Goal: Answer question/provide support: Share knowledge or assist other users

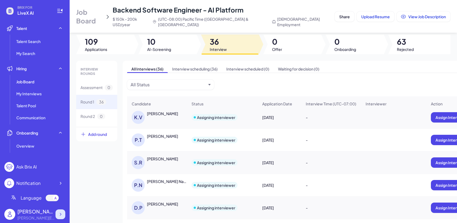
click at [61, 209] on div at bounding box center [60, 214] width 10 height 10
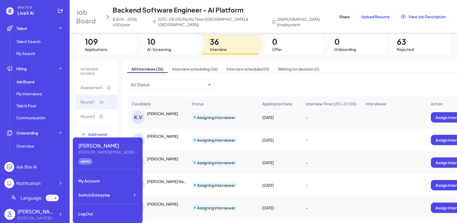
click at [31, 10] on span "LiveX AI" at bounding box center [33, 13] width 33 height 7
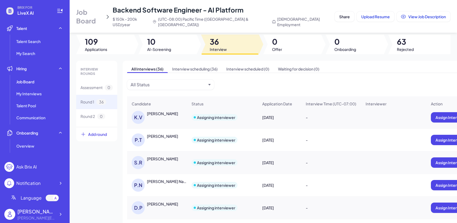
click at [100, 15] on span "Job Board" at bounding box center [89, 16] width 27 height 17
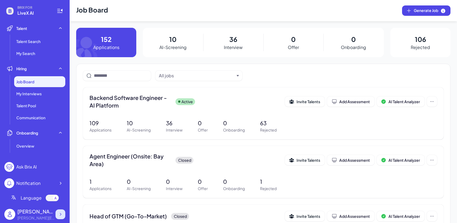
click at [62, 218] on div at bounding box center [60, 214] width 10 height 10
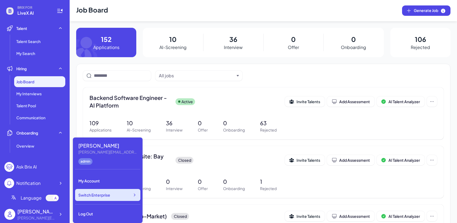
click at [104, 194] on span "Switch Enterprise" at bounding box center [94, 194] width 32 height 5
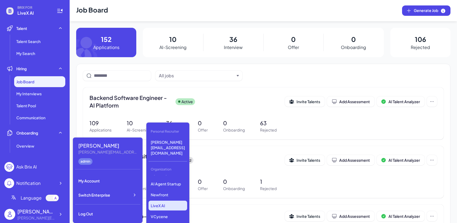
scroll to position [65, 0]
click at [168, 186] on p "Newfront" at bounding box center [167, 191] width 39 height 10
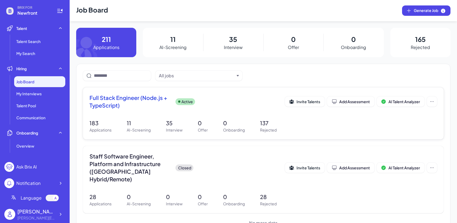
click at [240, 120] on p "0" at bounding box center [234, 123] width 22 height 8
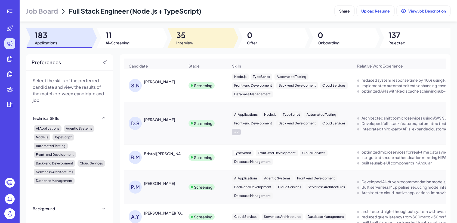
click at [190, 29] on div at bounding box center [200, 38] width 66 height 20
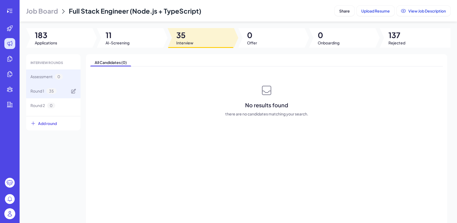
click at [62, 89] on div "Round 1 35" at bounding box center [53, 91] width 54 height 14
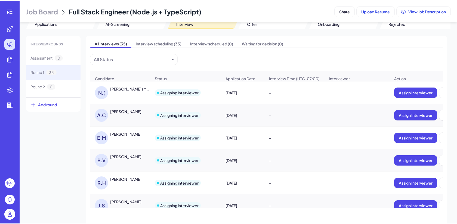
scroll to position [24, 0]
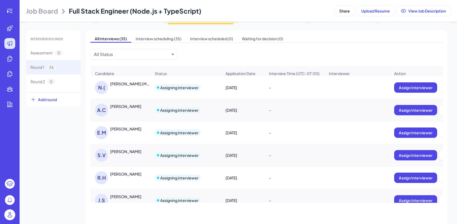
click at [52, 12] on span "Job Board" at bounding box center [42, 11] width 32 height 9
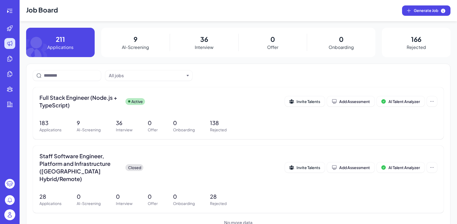
click at [205, 48] on p "Interview" at bounding box center [204, 47] width 19 height 7
click at [116, 113] on div "Full Stack Engineer (Node.js + TypeScript) Active Invite Talents Add Assessment…" at bounding box center [238, 113] width 410 height 52
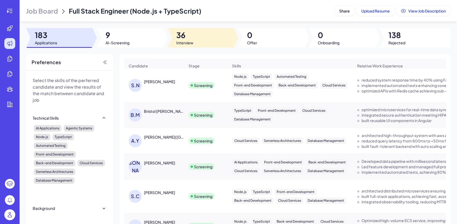
click at [191, 43] on span "Interview" at bounding box center [184, 42] width 17 height 5
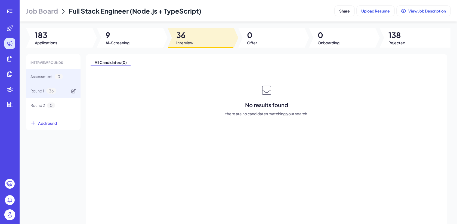
click at [64, 94] on div "Round 1 36" at bounding box center [53, 91] width 54 height 14
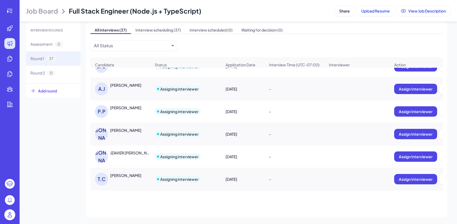
scroll to position [509, 0]
click at [139, 83] on div "Alif Jakir" at bounding box center [130, 85] width 41 height 5
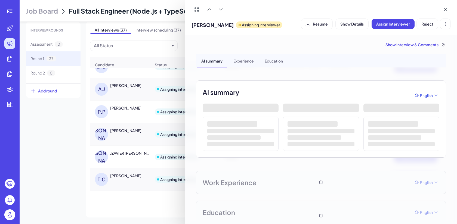
click at [438, 42] on div "Show Interview & Comments" at bounding box center [321, 44] width 250 height 5
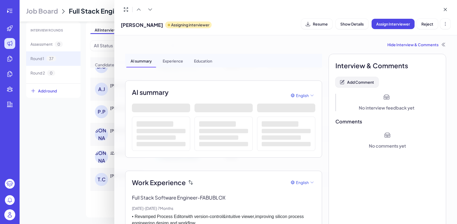
click at [361, 83] on span "Add Comment" at bounding box center [360, 82] width 27 height 5
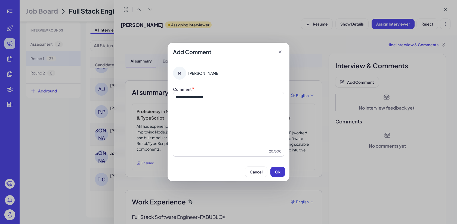
click at [277, 175] on button "Ok" at bounding box center [277, 172] width 15 height 10
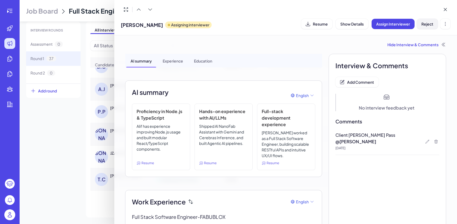
click at [427, 24] on span "Reject" at bounding box center [427, 23] width 12 height 5
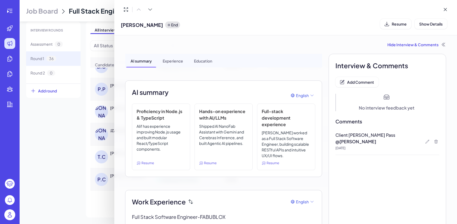
click at [63, 124] on div at bounding box center [228, 112] width 457 height 224
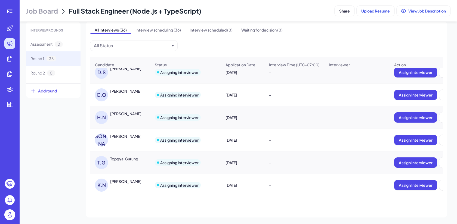
scroll to position [418, 0]
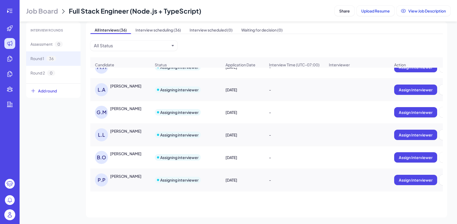
click at [135, 131] on div "Luke Lowery" at bounding box center [130, 130] width 41 height 5
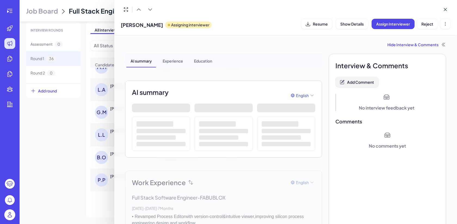
click at [364, 83] on span "Add Comment" at bounding box center [360, 82] width 27 height 5
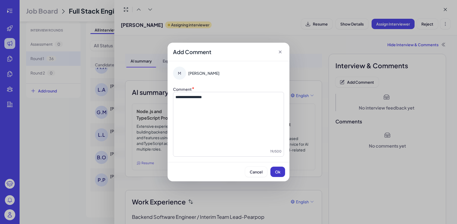
click at [278, 173] on span "Ok" at bounding box center [277, 171] width 5 height 5
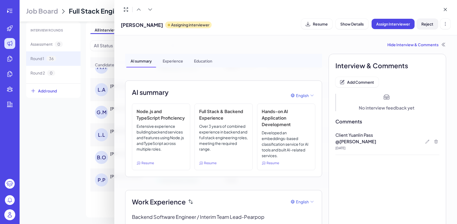
click at [426, 24] on span "Reject" at bounding box center [427, 23] width 12 height 5
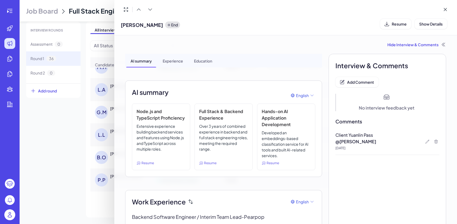
click at [54, 127] on div at bounding box center [228, 112] width 457 height 224
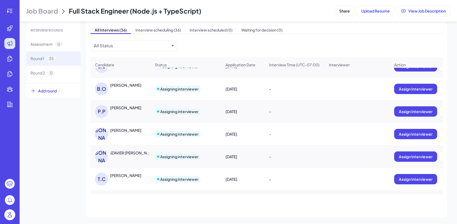
scroll to position [489, 0]
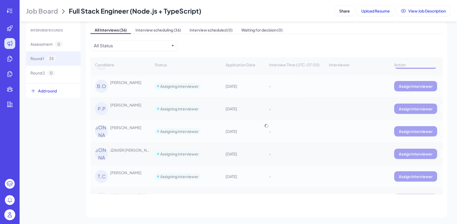
click at [140, 85] on div "Candidate Status Application Date Interview Time (UTC-07:00) Interviewer Action…" at bounding box center [266, 125] width 352 height 137
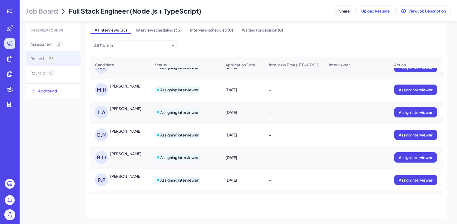
scroll to position [395, 0]
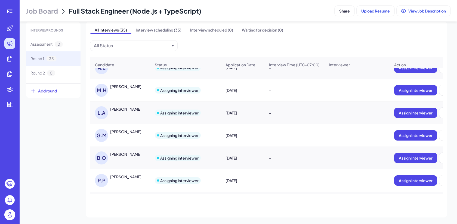
click at [139, 154] on div "Benny Oseguera" at bounding box center [125, 153] width 31 height 5
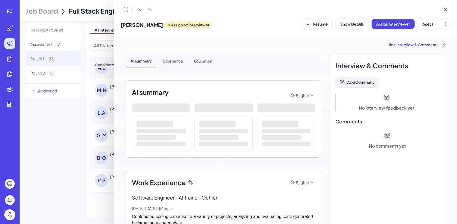
click at [356, 84] on span "Add Comment" at bounding box center [360, 82] width 27 height 5
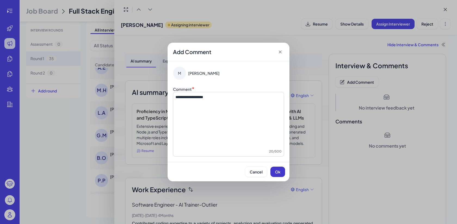
click at [280, 172] on span "Ok" at bounding box center [277, 171] width 5 height 5
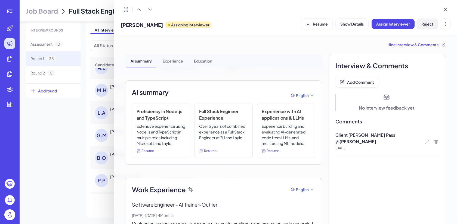
click at [431, 26] on span "Reject" at bounding box center [427, 23] width 12 height 5
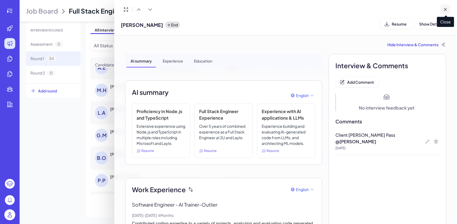
click at [443, 12] on icon at bounding box center [444, 9] width 5 height 5
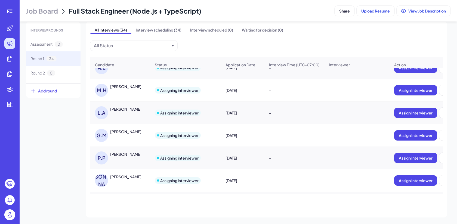
scroll to position [415, 0]
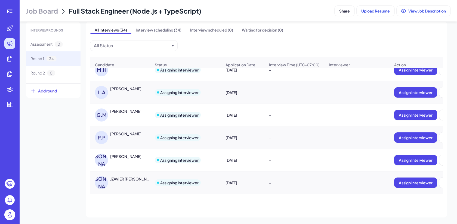
click at [129, 154] on div "[PERSON_NAME]" at bounding box center [125, 156] width 31 height 5
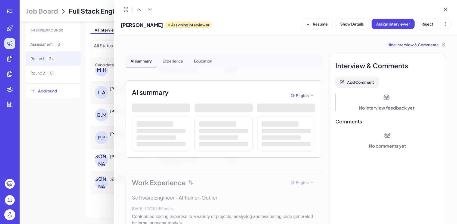
click at [362, 79] on button "Add Comment" at bounding box center [356, 82] width 43 height 10
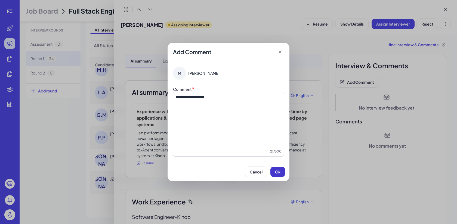
click at [279, 171] on span "Ok" at bounding box center [277, 171] width 5 height 5
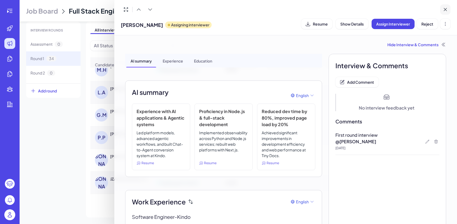
click at [445, 14] on button at bounding box center [445, 9] width 10 height 10
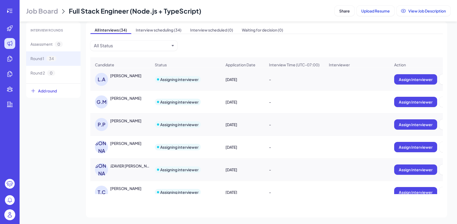
scroll to position [433, 0]
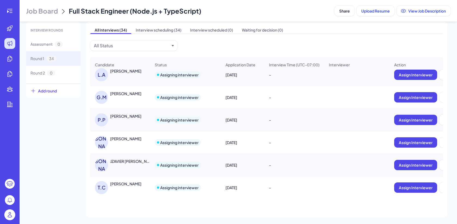
click at [111, 140] on div "[PERSON_NAME]" at bounding box center [125, 138] width 31 height 5
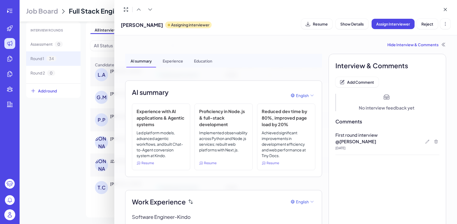
click at [48, 166] on div at bounding box center [228, 112] width 457 height 224
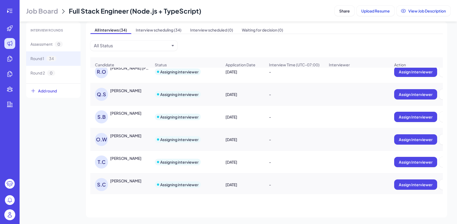
scroll to position [641, 0]
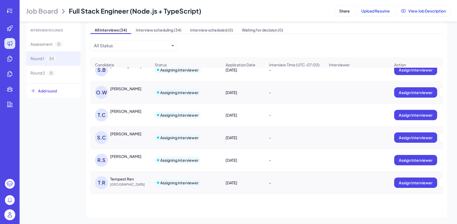
click at [129, 182] on span "[GEOGRAPHIC_DATA]" at bounding box center [130, 184] width 41 height 5
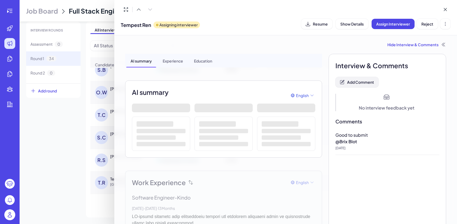
click at [363, 80] on span "Add Comment" at bounding box center [360, 82] width 27 height 5
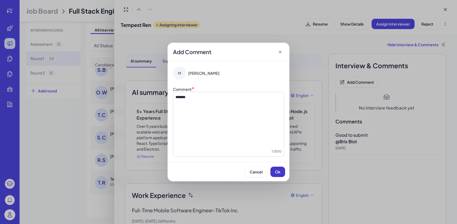
click at [277, 170] on span "Ok" at bounding box center [277, 171] width 5 height 5
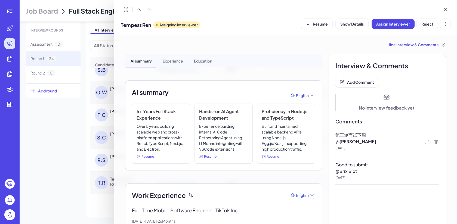
click at [55, 141] on div at bounding box center [228, 112] width 457 height 224
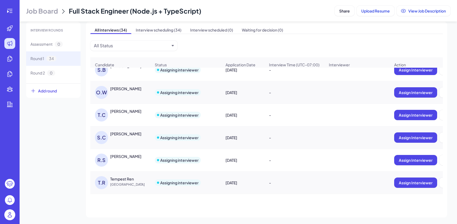
click at [117, 135] on div "[PERSON_NAME]" at bounding box center [125, 133] width 31 height 5
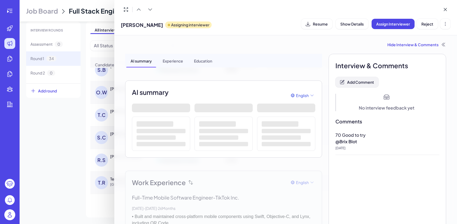
click at [365, 82] on span "Add Comment" at bounding box center [360, 82] width 27 height 5
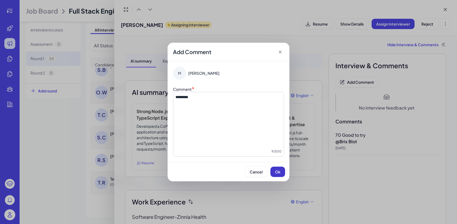
click at [278, 170] on span "Ok" at bounding box center [277, 171] width 5 height 5
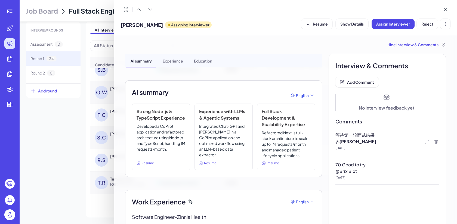
click at [80, 144] on div at bounding box center [228, 112] width 457 height 224
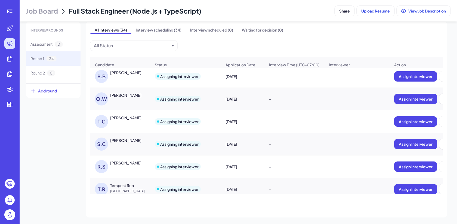
scroll to position [633, 0]
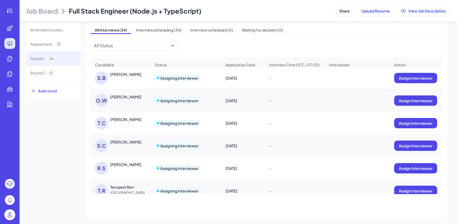
click at [133, 148] on div "S.C Sandhya Chinna Pillai" at bounding box center [123, 145] width 56 height 13
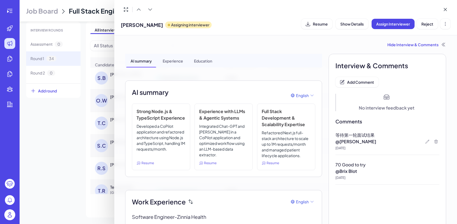
click at [54, 174] on div at bounding box center [228, 112] width 457 height 224
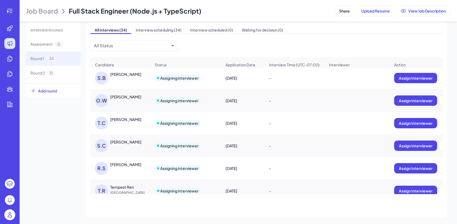
click at [142, 172] on div "R.S Richie Singh" at bounding box center [123, 168] width 56 height 13
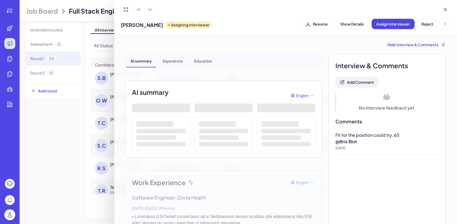
click at [368, 80] on span "Add Comment" at bounding box center [360, 82] width 27 height 5
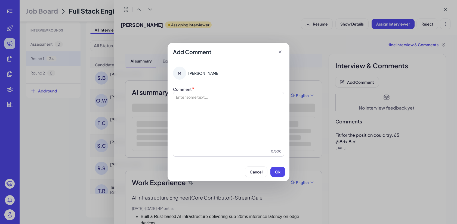
click at [244, 115] on div at bounding box center [228, 121] width 106 height 54
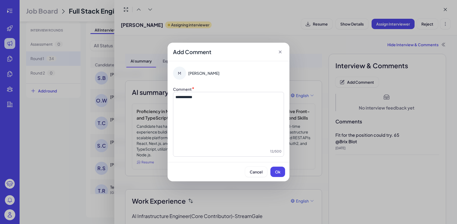
click at [284, 177] on div "Cancel Ok" at bounding box center [228, 172] width 113 height 10
click at [281, 175] on button "Ok" at bounding box center [277, 172] width 15 height 10
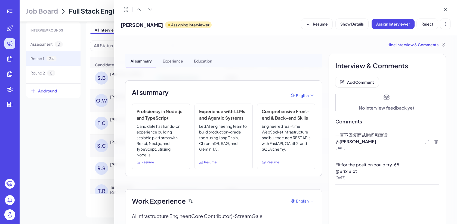
click at [69, 150] on div at bounding box center [228, 112] width 457 height 224
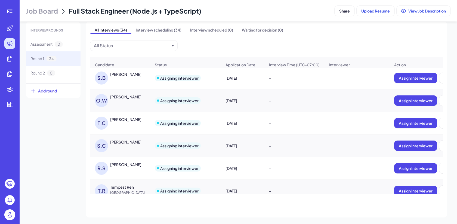
click at [118, 122] on div "[PERSON_NAME]" at bounding box center [125, 119] width 31 height 5
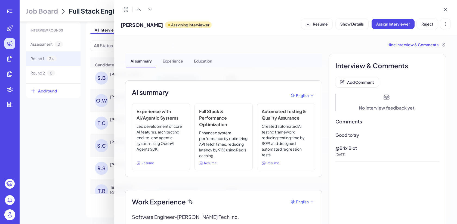
click at [55, 127] on div at bounding box center [228, 112] width 457 height 224
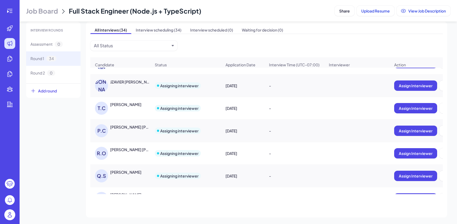
scroll to position [420, 0]
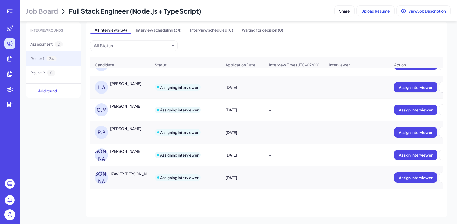
click at [132, 128] on div "Purav Parekh" at bounding box center [125, 128] width 31 height 5
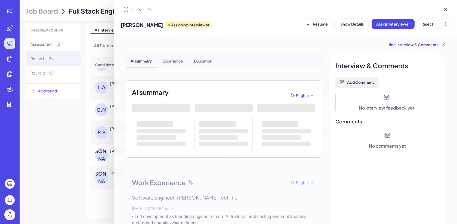
click at [364, 80] on span "Add Comment" at bounding box center [360, 82] width 27 height 5
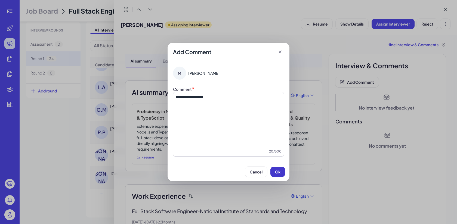
click at [279, 172] on span "Ok" at bounding box center [277, 171] width 5 height 5
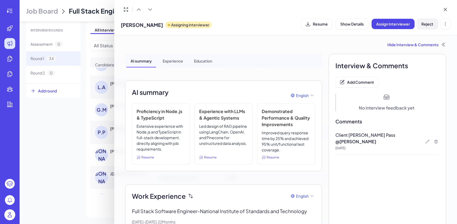
click at [434, 27] on button "Reject" at bounding box center [426, 24] width 21 height 10
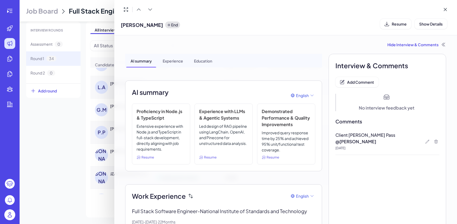
click at [41, 164] on div at bounding box center [228, 112] width 457 height 224
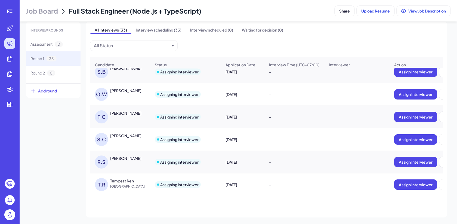
scroll to position [618, 0]
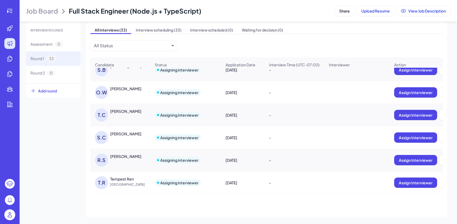
click at [128, 115] on div "T.C Tye Coleman" at bounding box center [123, 114] width 56 height 13
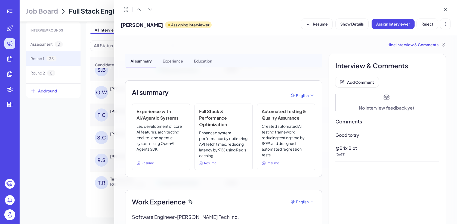
click at [59, 185] on div at bounding box center [228, 112] width 457 height 224
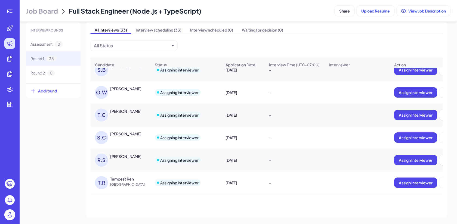
click at [131, 116] on div "T.C Tye Coleman" at bounding box center [123, 114] width 56 height 13
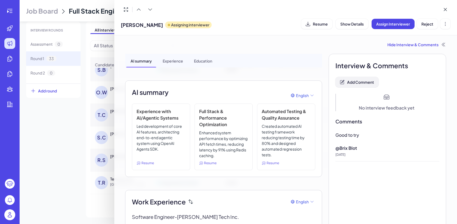
click at [365, 84] on span "Add Comment" at bounding box center [360, 82] width 27 height 5
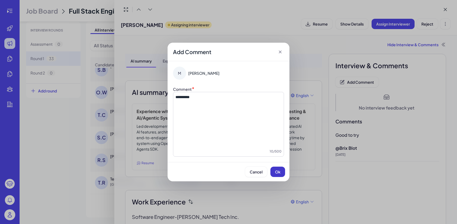
click at [279, 175] on button "Ok" at bounding box center [277, 172] width 15 height 10
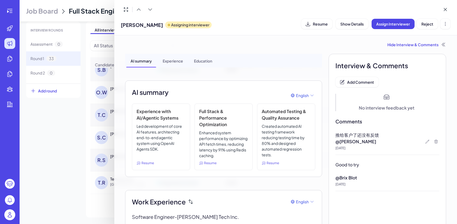
click at [44, 145] on div at bounding box center [228, 112] width 457 height 224
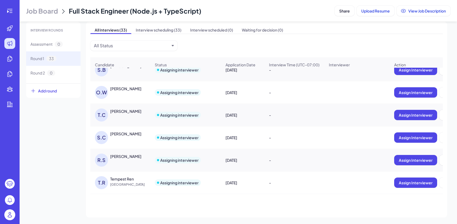
click at [132, 139] on div "S.C Sandhya Chinna Pillai" at bounding box center [123, 137] width 56 height 13
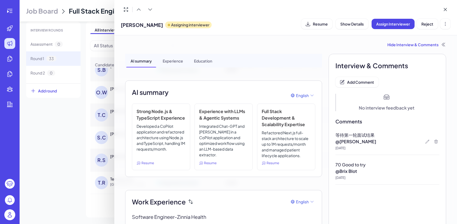
click at [77, 114] on div at bounding box center [228, 112] width 457 height 224
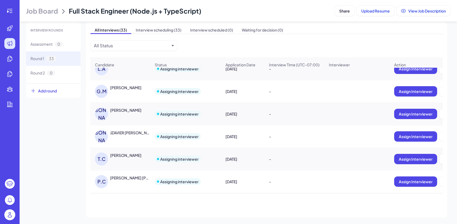
scroll to position [438, 0]
click at [133, 109] on div "[PERSON_NAME]" at bounding box center [130, 110] width 41 height 5
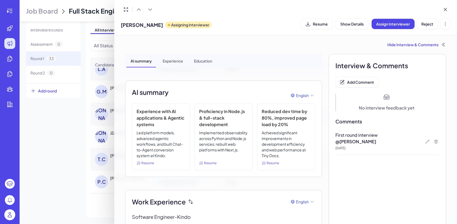
click at [34, 140] on div at bounding box center [228, 112] width 457 height 224
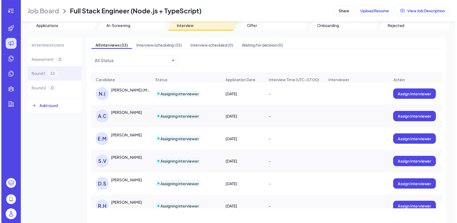
scroll to position [10, 0]
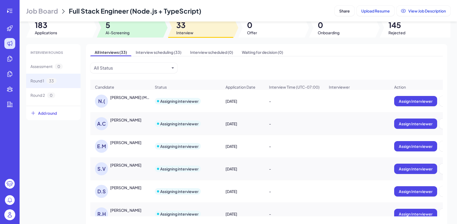
click at [126, 28] on span "5" at bounding box center [117, 25] width 24 height 10
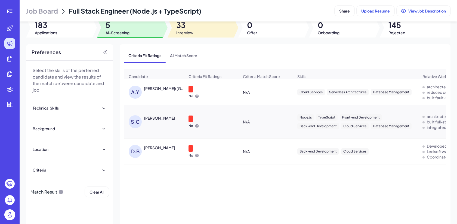
click at [197, 32] on div at bounding box center [200, 28] width 66 height 20
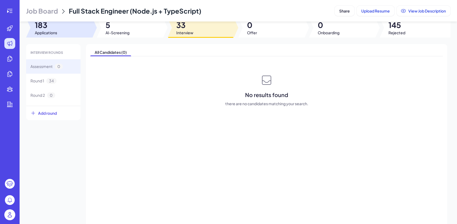
click at [70, 26] on div at bounding box center [59, 28] width 66 height 20
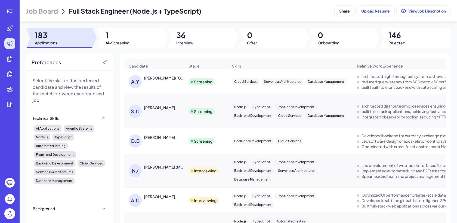
scroll to position [10, 0]
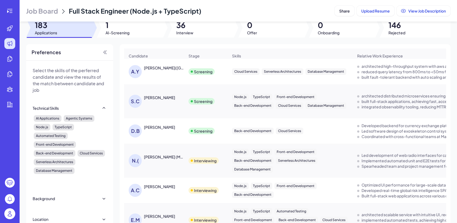
click at [50, 10] on span "Job Board" at bounding box center [42, 11] width 32 height 9
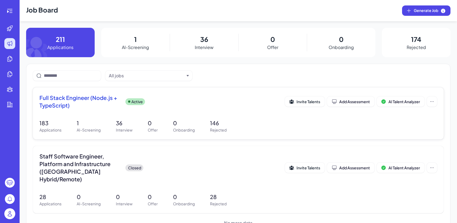
click at [99, 119] on p "1" at bounding box center [89, 123] width 24 height 8
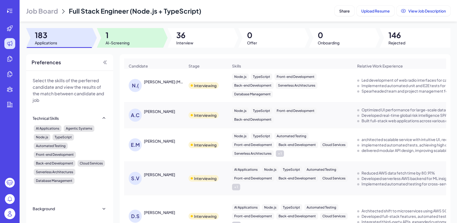
click at [125, 41] on span "AI-Screening" at bounding box center [117, 42] width 24 height 5
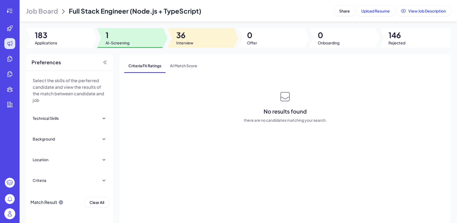
click at [201, 28] on div at bounding box center [200, 38] width 66 height 20
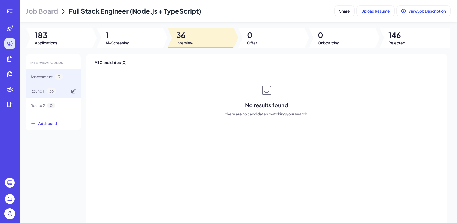
click at [66, 94] on div "Round 1 36" at bounding box center [53, 91] width 54 height 14
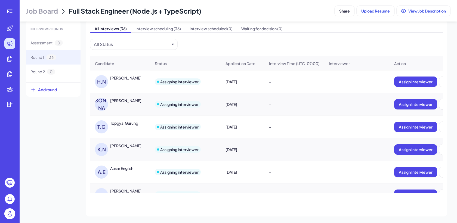
scroll to position [356, 0]
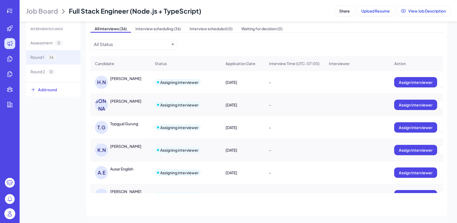
click at [112, 145] on div "[PERSON_NAME]" at bounding box center [125, 145] width 31 height 5
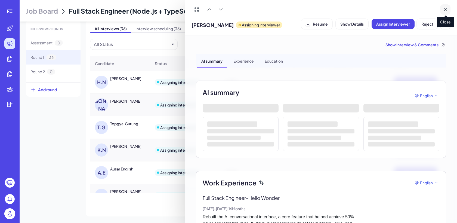
click at [446, 10] on icon at bounding box center [445, 9] width 3 height 3
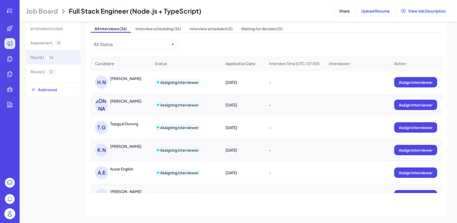
click at [125, 150] on div "[PERSON_NAME]" at bounding box center [123, 149] width 56 height 13
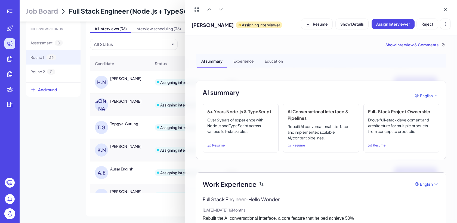
click at [413, 45] on div "Show Interview & Comments" at bounding box center [321, 44] width 250 height 5
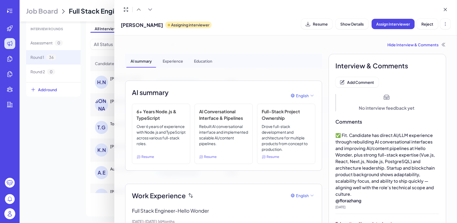
click at [66, 165] on div at bounding box center [228, 111] width 457 height 223
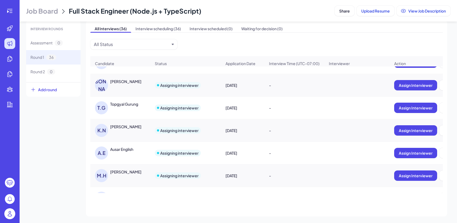
scroll to position [377, 0]
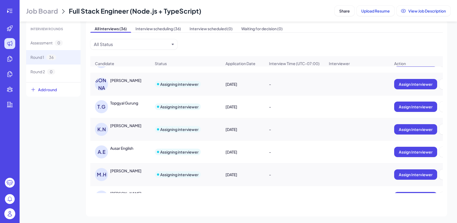
click at [127, 129] on div "[PERSON_NAME]" at bounding box center [123, 129] width 56 height 13
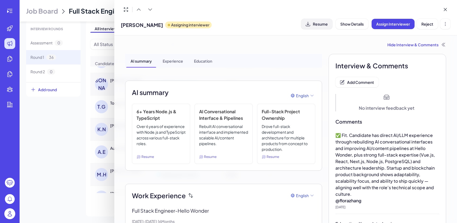
click at [323, 26] on button "Resume" at bounding box center [316, 24] width 31 height 10
click at [95, 111] on div at bounding box center [228, 111] width 457 height 223
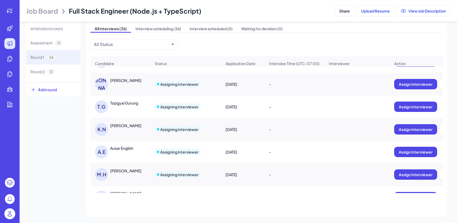
click at [127, 110] on div "[PERSON_NAME] [PERSON_NAME]" at bounding box center [123, 106] width 56 height 13
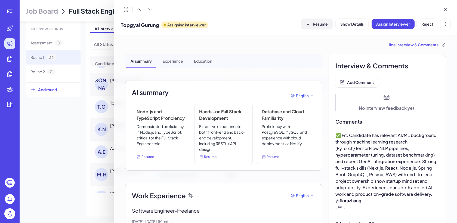
click at [317, 24] on span "Resume" at bounding box center [320, 23] width 15 height 5
click at [97, 102] on div at bounding box center [228, 111] width 457 height 223
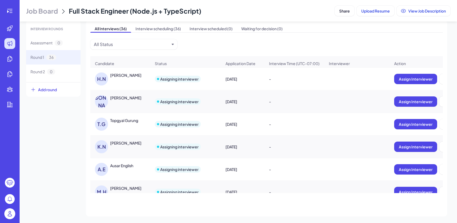
scroll to position [359, 0]
click at [141, 98] on div "[PERSON_NAME]" at bounding box center [125, 97] width 31 height 5
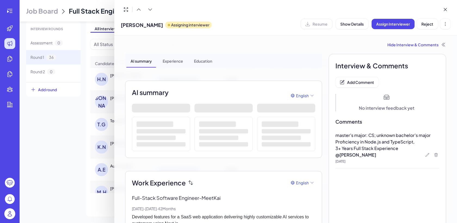
click at [103, 82] on div at bounding box center [228, 111] width 457 height 223
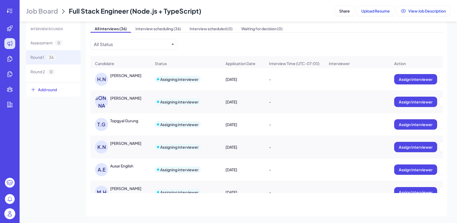
click at [114, 79] on div "[PERSON_NAME]" at bounding box center [123, 79] width 56 height 13
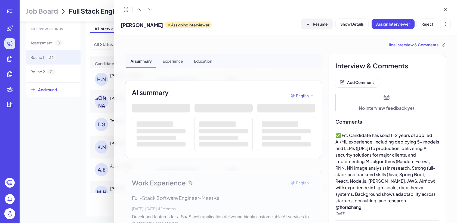
click at [316, 27] on button "Resume" at bounding box center [316, 24] width 31 height 10
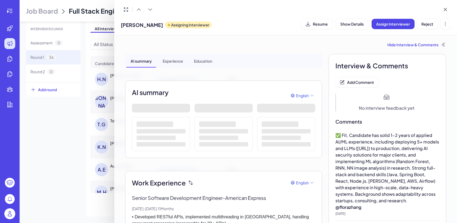
click at [80, 99] on div at bounding box center [228, 111] width 457 height 223
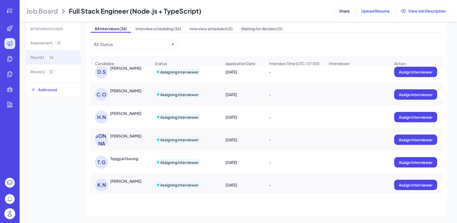
scroll to position [321, 0]
click at [132, 92] on div "[PERSON_NAME]" at bounding box center [125, 90] width 31 height 5
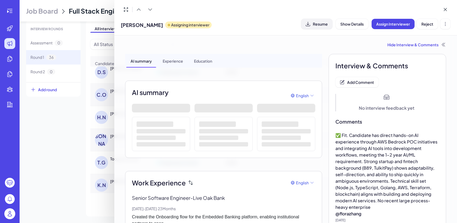
click at [323, 22] on span "Resume" at bounding box center [320, 23] width 15 height 5
click at [62, 145] on div at bounding box center [228, 111] width 457 height 223
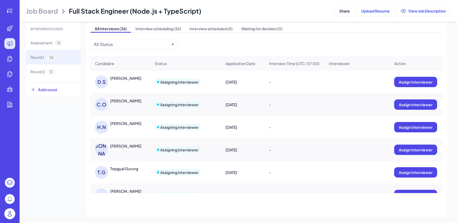
scroll to position [309, 0]
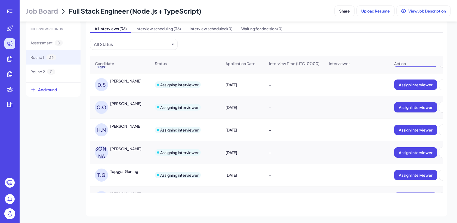
click at [136, 107] on div "[PERSON_NAME]" at bounding box center [123, 107] width 56 height 13
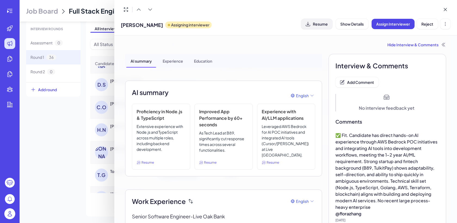
click at [322, 23] on span "Resume" at bounding box center [320, 23] width 15 height 5
click at [77, 140] on div at bounding box center [228, 111] width 457 height 223
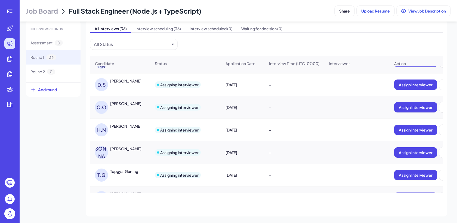
click at [148, 154] on div "[PERSON_NAME] [PERSON_NAME]" at bounding box center [123, 152] width 56 height 13
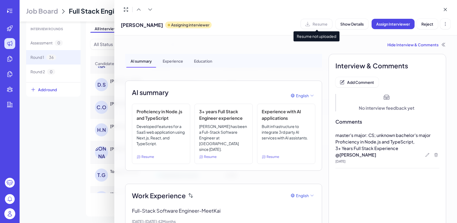
click at [319, 27] on div "Resume" at bounding box center [316, 24] width 32 height 10
click at [77, 138] on div at bounding box center [228, 111] width 457 height 223
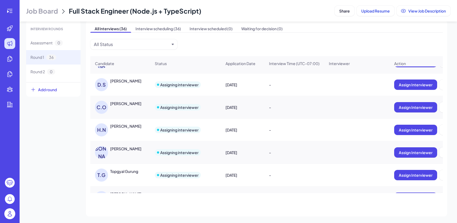
click at [136, 82] on div "[PERSON_NAME]" at bounding box center [125, 80] width 31 height 5
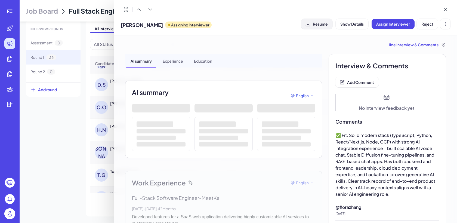
click at [326, 23] on span "Resume" at bounding box center [320, 23] width 15 height 5
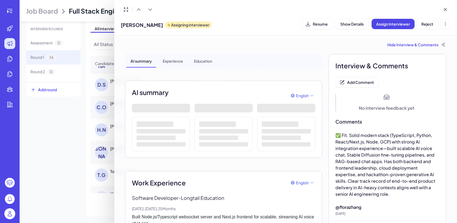
click at [65, 126] on div at bounding box center [228, 111] width 457 height 223
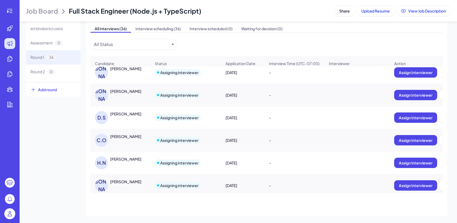
scroll to position [275, 0]
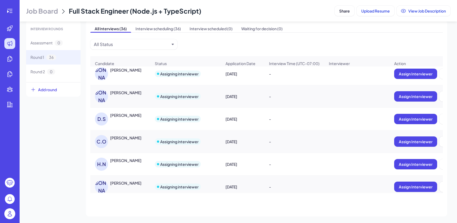
click at [124, 99] on div "[PERSON_NAME]" at bounding box center [123, 96] width 56 height 13
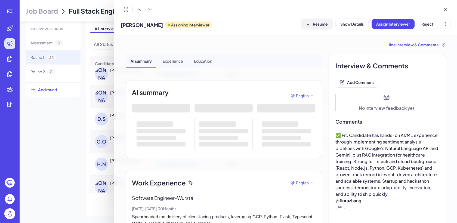
click at [321, 26] on button "Resume" at bounding box center [316, 24] width 31 height 10
click at [71, 133] on div at bounding box center [228, 111] width 457 height 223
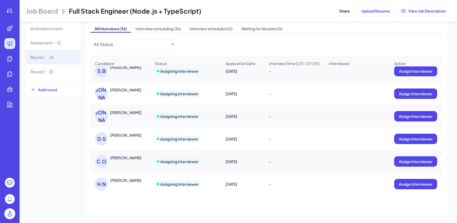
scroll to position [247, 0]
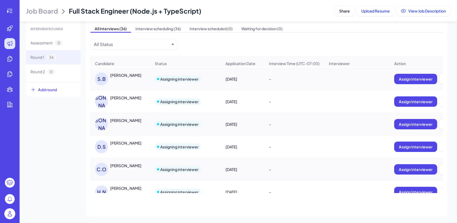
click at [125, 100] on div "[PERSON_NAME]" at bounding box center [125, 97] width 31 height 5
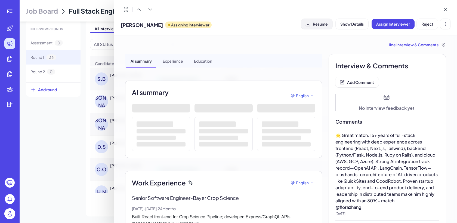
click at [324, 24] on span "Resume" at bounding box center [320, 23] width 15 height 5
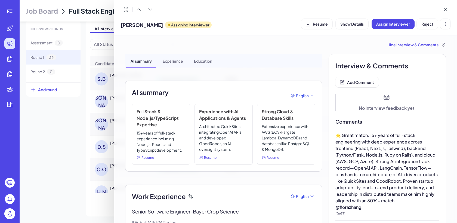
click at [82, 126] on div at bounding box center [228, 111] width 457 height 223
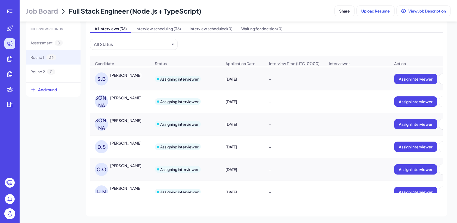
click at [141, 101] on div "[PERSON_NAME]" at bounding box center [123, 101] width 56 height 13
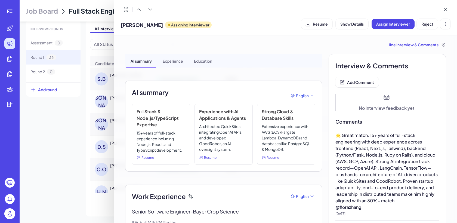
click at [86, 110] on div at bounding box center [228, 111] width 457 height 223
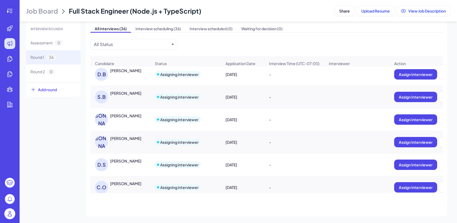
scroll to position [227, 0]
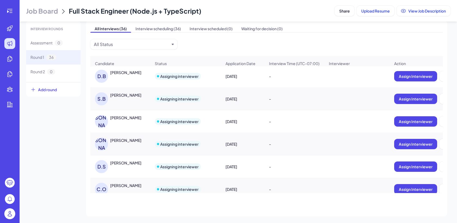
click at [129, 97] on div "[PERSON_NAME]" at bounding box center [125, 94] width 31 height 5
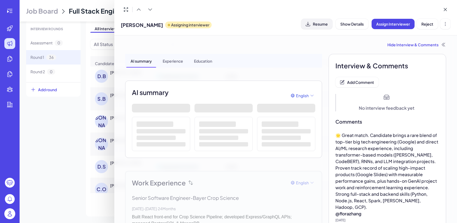
click at [325, 27] on button "Resume" at bounding box center [316, 24] width 31 height 10
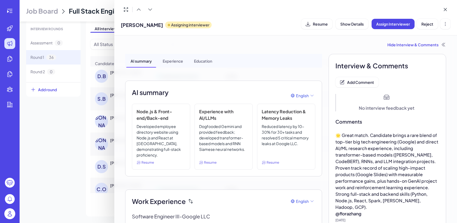
click at [93, 97] on div at bounding box center [228, 111] width 457 height 223
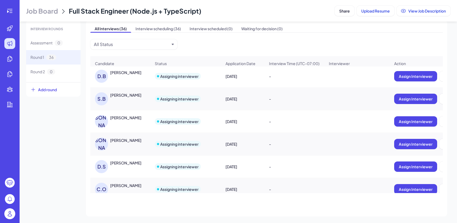
click at [129, 76] on div "D.B [PERSON_NAME]" at bounding box center [123, 76] width 56 height 13
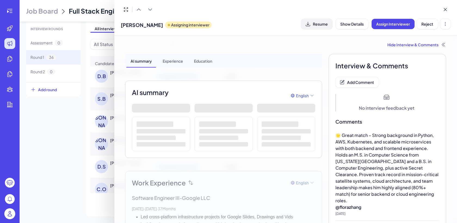
click at [319, 26] on span "Resume" at bounding box center [320, 23] width 15 height 5
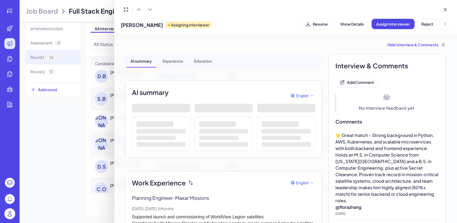
click at [94, 85] on div at bounding box center [228, 111] width 457 height 223
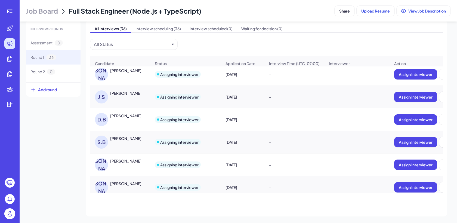
scroll to position [179, 0]
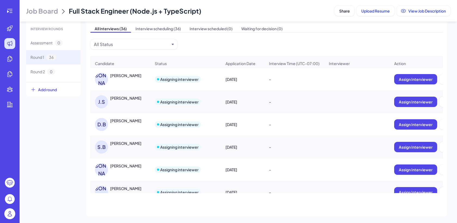
click at [121, 103] on div "[PERSON_NAME]" at bounding box center [123, 101] width 56 height 13
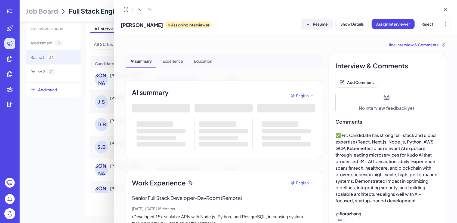
click at [319, 19] on button "Resume" at bounding box center [316, 24] width 31 height 10
click at [91, 93] on div at bounding box center [228, 111] width 457 height 223
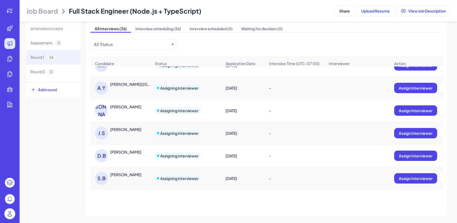
scroll to position [147, 0]
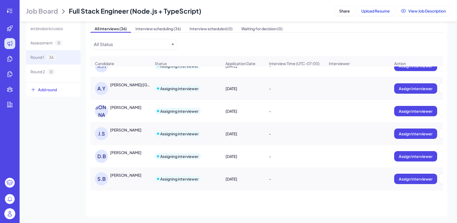
click at [127, 105] on div "[PERSON_NAME]" at bounding box center [125, 106] width 31 height 5
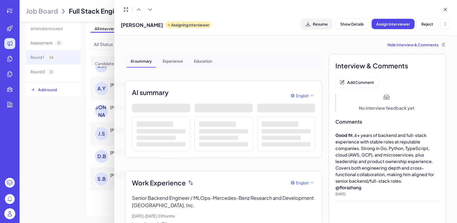
click at [320, 21] on span "Resume" at bounding box center [320, 23] width 15 height 5
click at [97, 98] on div at bounding box center [228, 111] width 457 height 223
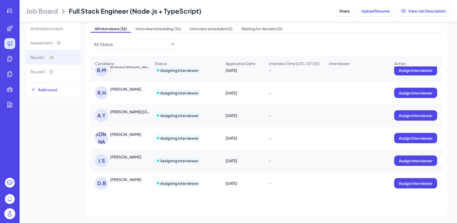
scroll to position [120, 0]
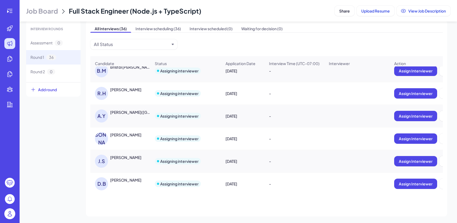
click at [133, 115] on div "A.Y [PERSON_NAME]([GEOGRAPHIC_DATA]) [PERSON_NAME]" at bounding box center [123, 115] width 56 height 13
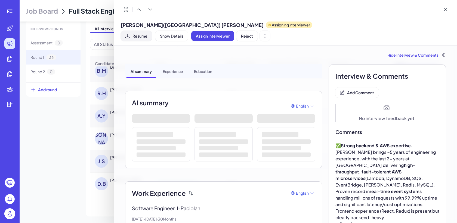
click at [130, 33] on icon at bounding box center [127, 35] width 5 height 5
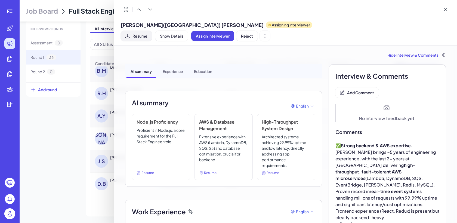
click at [89, 113] on div at bounding box center [228, 111] width 457 height 223
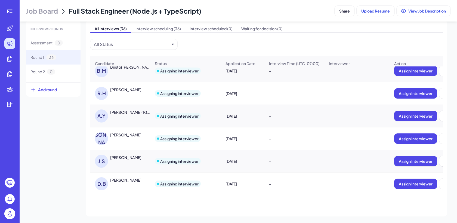
click at [133, 90] on div "[PERSON_NAME]" at bounding box center [125, 89] width 31 height 5
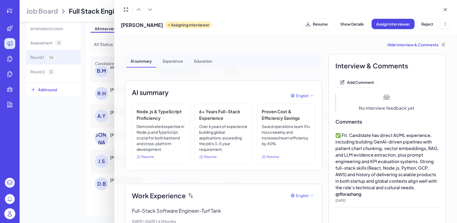
click at [89, 96] on div at bounding box center [228, 111] width 457 height 223
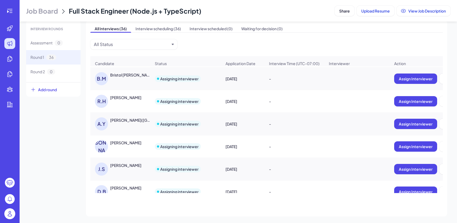
scroll to position [110, 0]
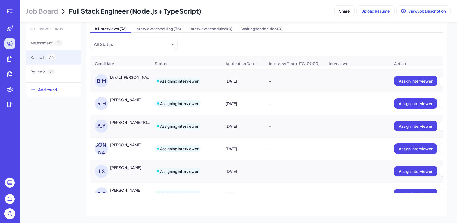
click at [130, 103] on div "[PERSON_NAME] [PERSON_NAME]" at bounding box center [123, 103] width 56 height 13
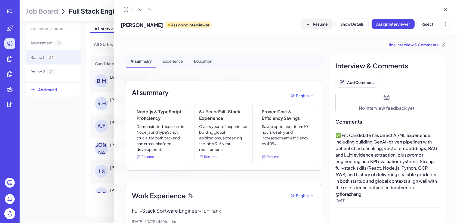
click at [323, 21] on span "Resume" at bounding box center [320, 23] width 15 height 5
click at [108, 85] on div at bounding box center [228, 111] width 457 height 223
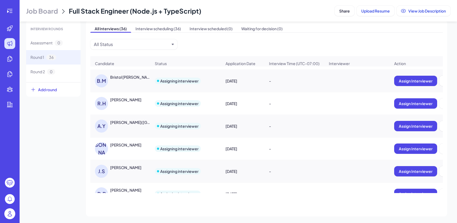
click at [124, 77] on div "Bristol [PERSON_NAME]" at bounding box center [130, 76] width 40 height 5
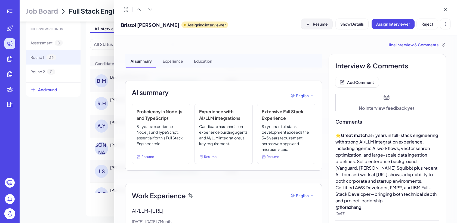
click at [322, 25] on span "Resume" at bounding box center [320, 23] width 15 height 5
click at [90, 99] on div at bounding box center [228, 111] width 457 height 223
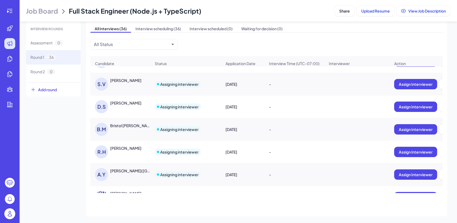
scroll to position [60, 0]
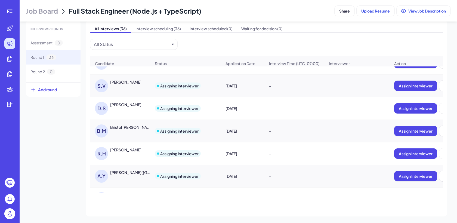
click at [129, 106] on div "[PERSON_NAME]" at bounding box center [125, 104] width 31 height 5
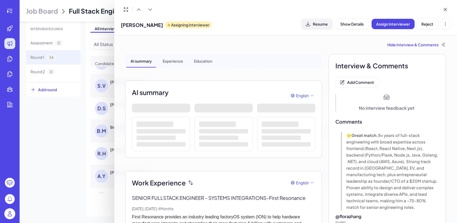
click at [311, 19] on button "Resume" at bounding box center [316, 24] width 31 height 10
click at [89, 99] on div at bounding box center [228, 111] width 457 height 223
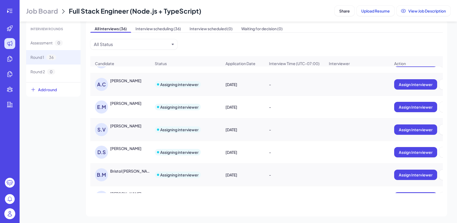
scroll to position [15, 0]
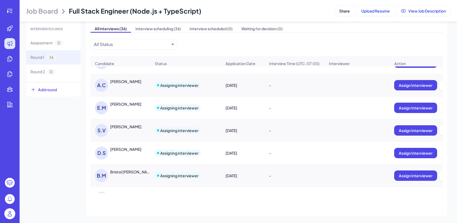
click at [124, 128] on div "[PERSON_NAME]" at bounding box center [125, 126] width 31 height 5
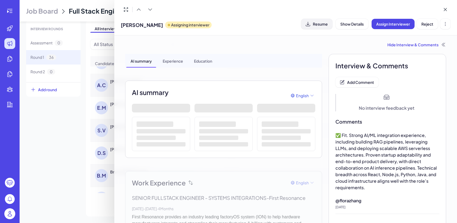
click at [318, 24] on span "Resume" at bounding box center [320, 23] width 15 height 5
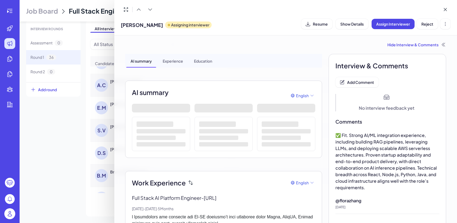
click at [91, 117] on div at bounding box center [228, 111] width 457 height 223
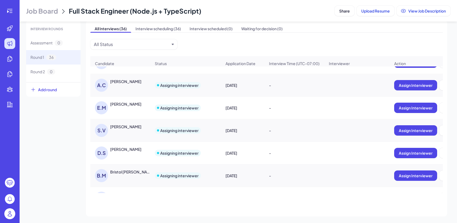
scroll to position [0, 0]
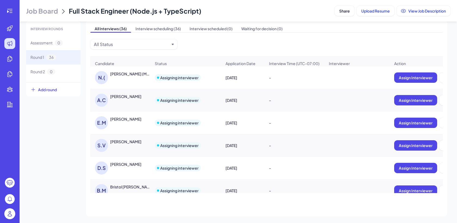
click at [119, 123] on div "[PERSON_NAME]" at bounding box center [123, 122] width 56 height 13
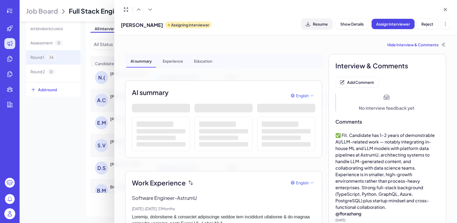
click at [313, 23] on span "Resume" at bounding box center [320, 23] width 15 height 5
click at [89, 119] on div at bounding box center [228, 111] width 457 height 223
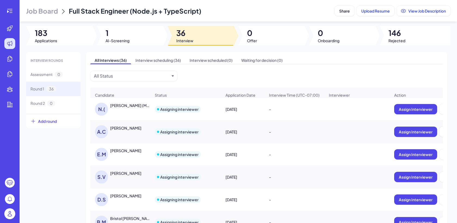
scroll to position [2, 0]
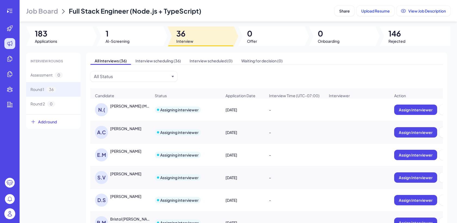
click at [132, 124] on div "[PERSON_NAME]" at bounding box center [120, 132] width 59 height 22
click at [139, 127] on div "[PERSON_NAME]" at bounding box center [125, 128] width 31 height 5
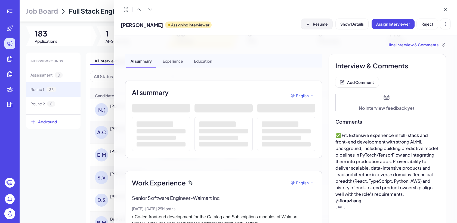
click at [322, 25] on span "Resume" at bounding box center [320, 23] width 15 height 5
click at [93, 124] on div at bounding box center [228, 111] width 457 height 223
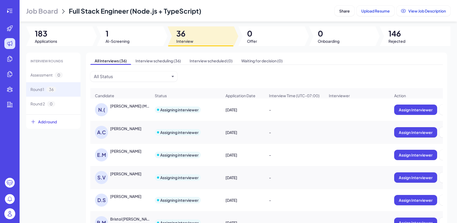
click at [125, 111] on div "N.( [PERSON_NAME] (Mykyta) [PERSON_NAME]" at bounding box center [123, 109] width 56 height 13
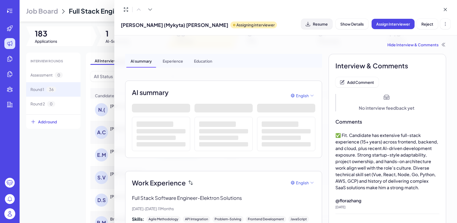
click at [325, 22] on span "Resume" at bounding box center [320, 23] width 15 height 5
click at [92, 96] on div at bounding box center [228, 111] width 457 height 223
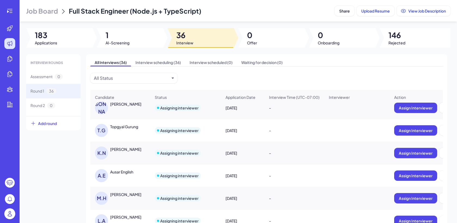
scroll to position [386, 0]
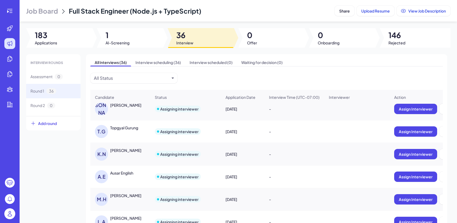
click at [349, 18] on header "Job Board Full Stack Engineer (Node.js + TypeScript) Share Upload Resume View J…" at bounding box center [238, 10] width 437 height 21
click at [345, 12] on span "Share" at bounding box center [344, 10] width 11 height 5
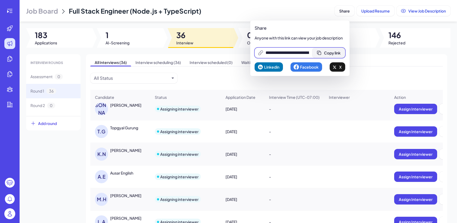
click at [340, 53] on span "Copy link" at bounding box center [332, 52] width 17 height 5
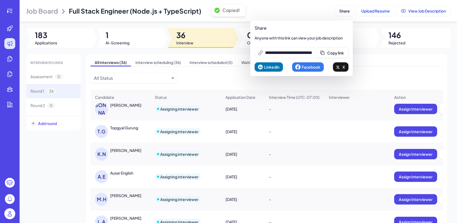
scroll to position [0, 0]
